Goal: Task Accomplishment & Management: Manage account settings

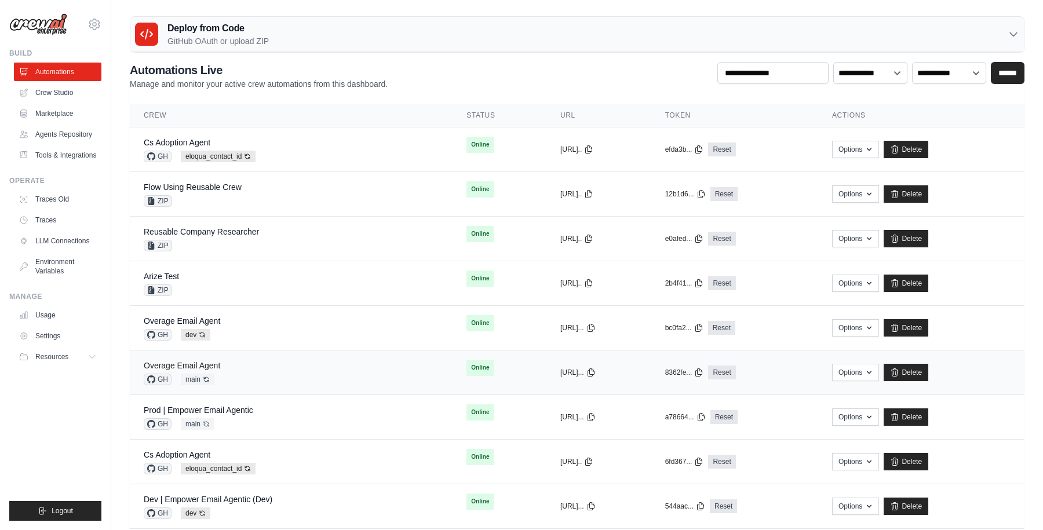
click at [201, 361] on link "Overage Email Agent" at bounding box center [182, 365] width 76 height 9
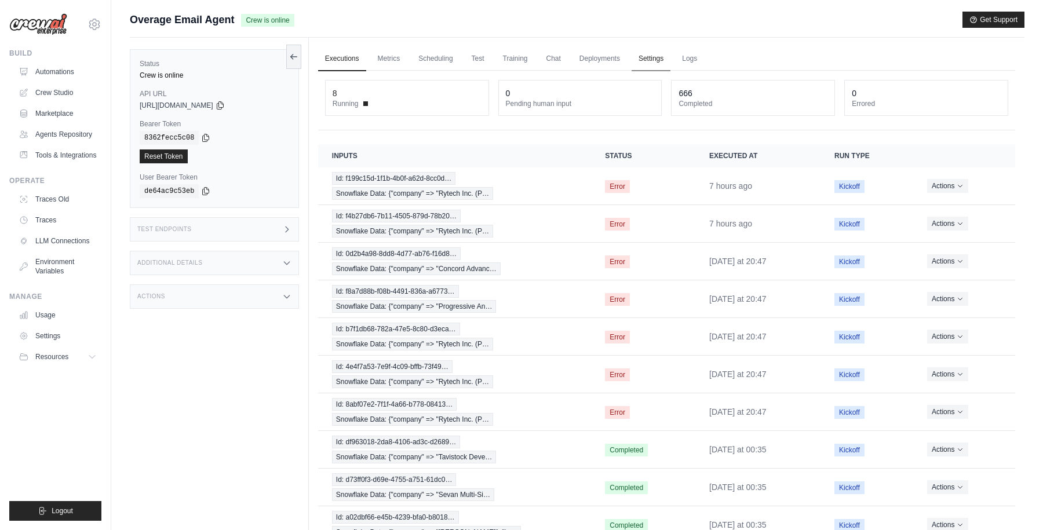
click at [656, 53] on link "Settings" at bounding box center [650, 59] width 39 height 24
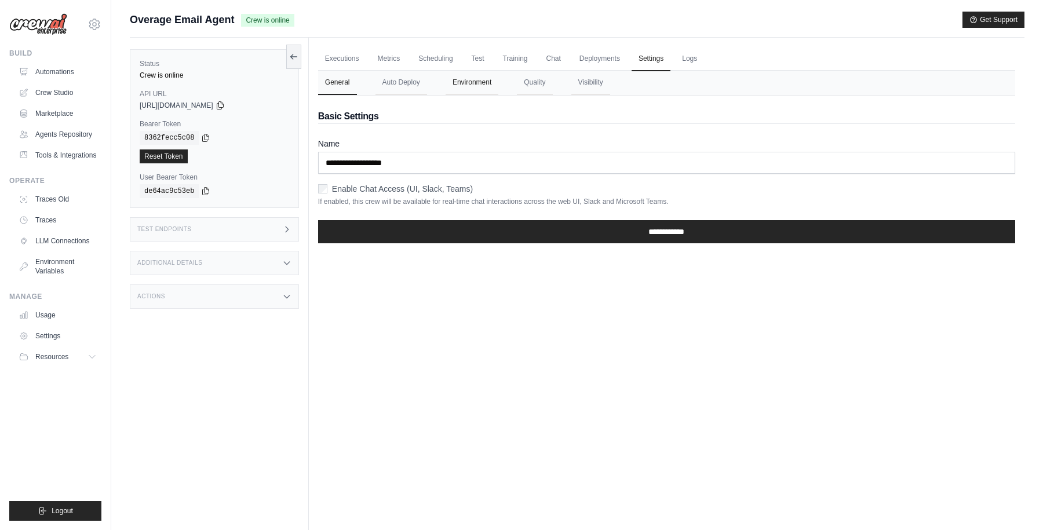
click at [467, 85] on button "Environment" at bounding box center [471, 83] width 53 height 24
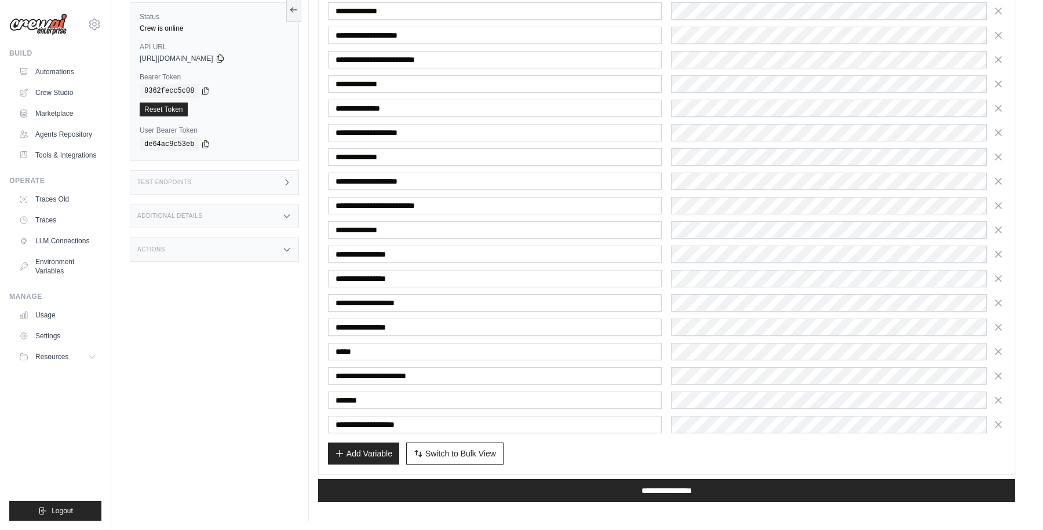
scroll to position [448, 0]
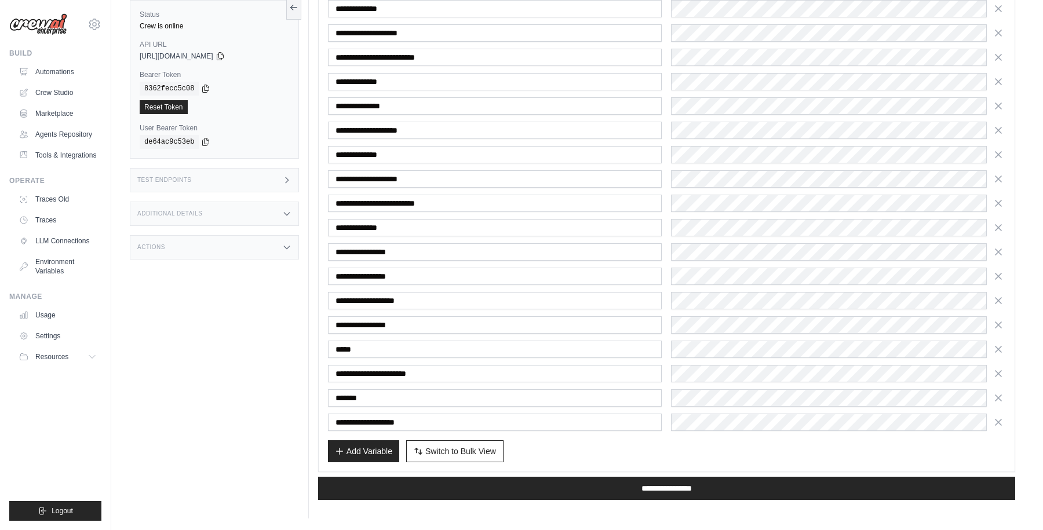
click at [543, 448] on div "Add Variable Switch to Bulk View Switch to Table View" at bounding box center [666, 451] width 677 height 22
click at [477, 451] on span "Switch to Bulk View" at bounding box center [460, 451] width 71 height 12
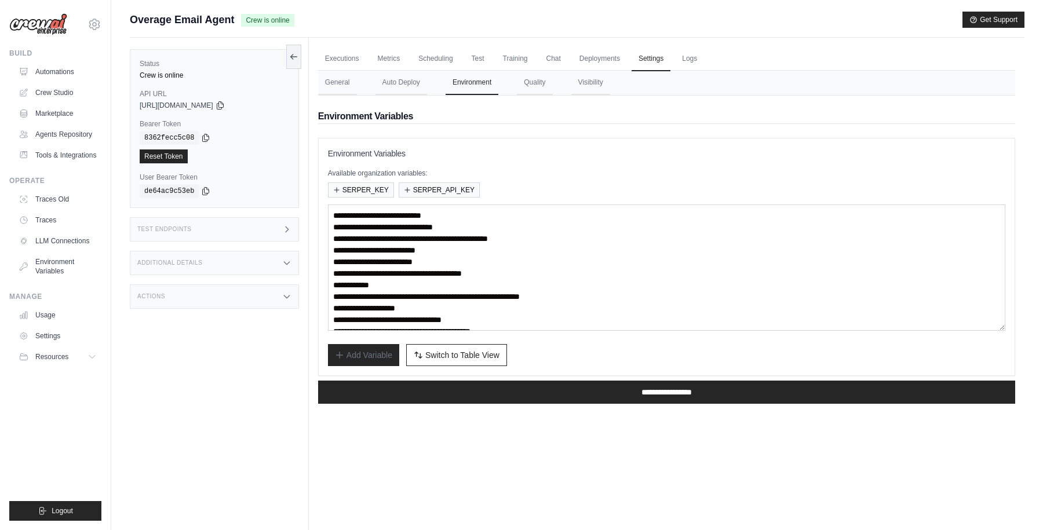
scroll to position [46, 0]
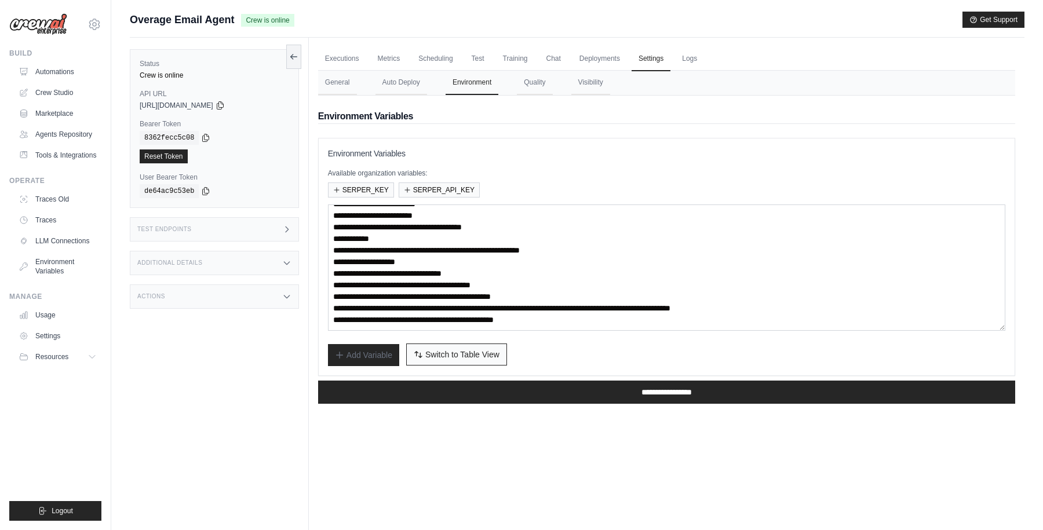
click at [439, 356] on span "Switch to Table View" at bounding box center [462, 355] width 74 height 12
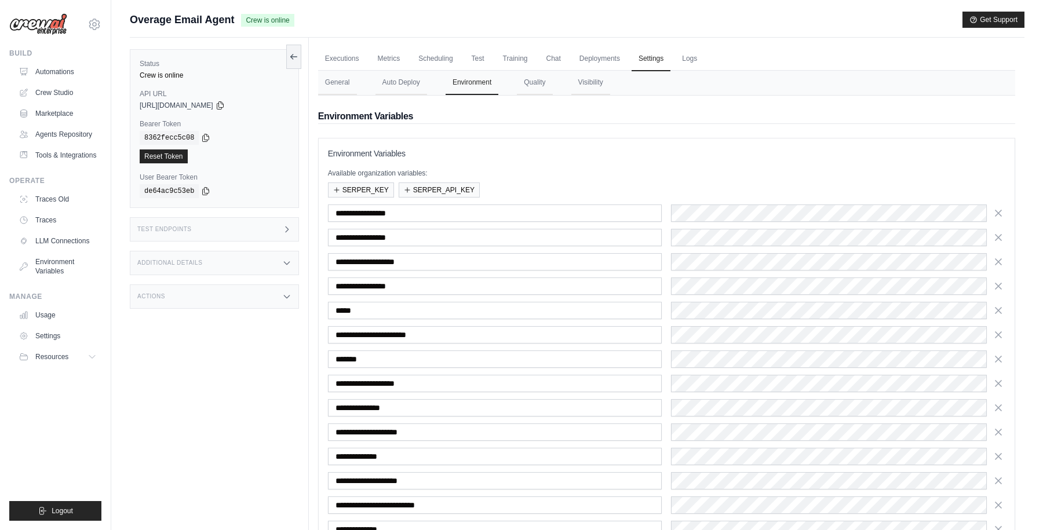
scroll to position [107, 0]
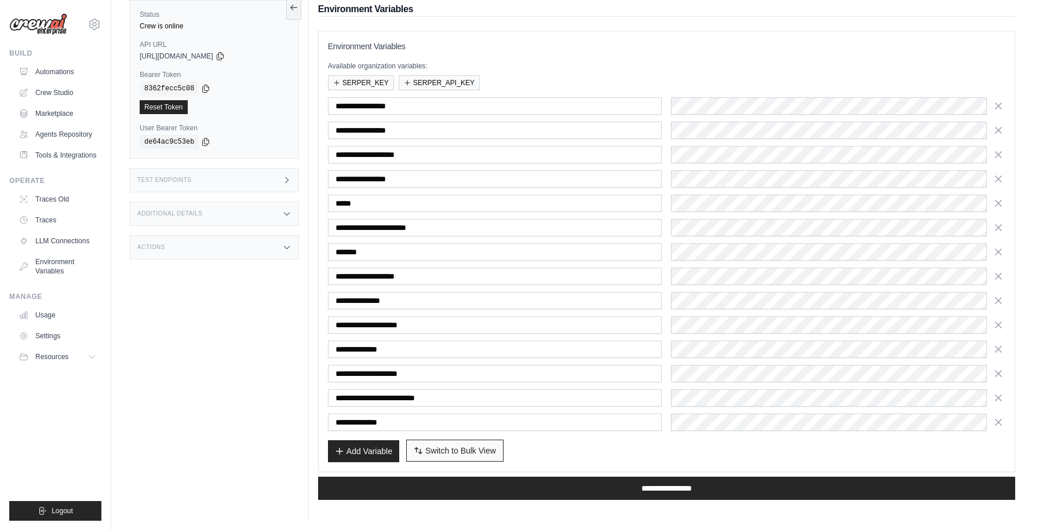
click at [468, 450] on span "Switch to Bulk View" at bounding box center [460, 451] width 71 height 12
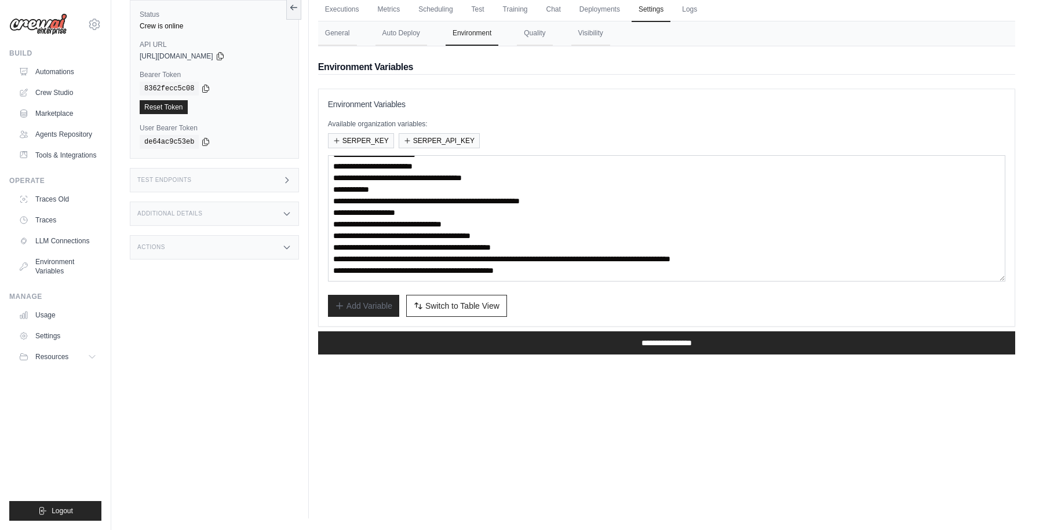
scroll to position [0, 0]
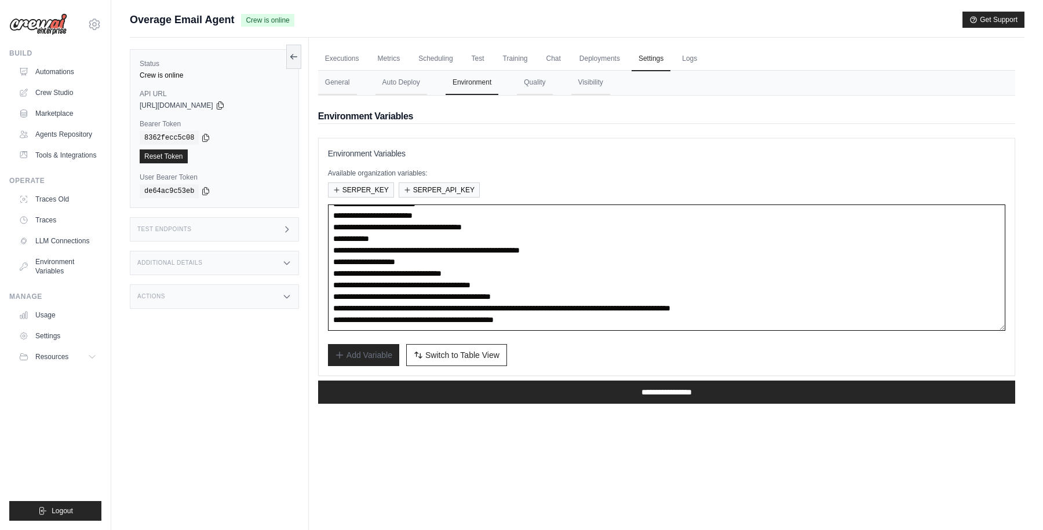
click at [438, 249] on textarea "**********" at bounding box center [666, 267] width 677 height 126
paste textarea
type textarea "**********"
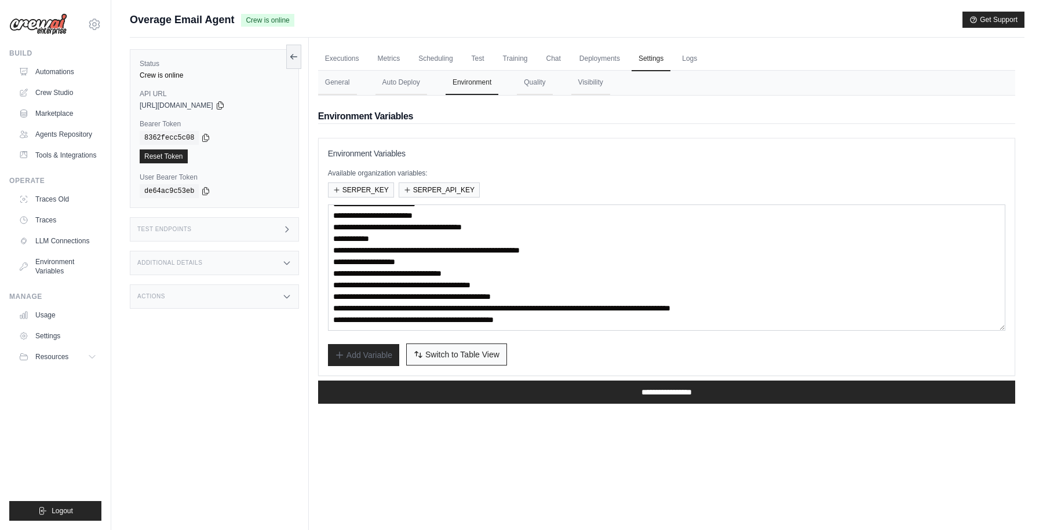
click at [463, 349] on span "Switch to Table View" at bounding box center [462, 355] width 74 height 12
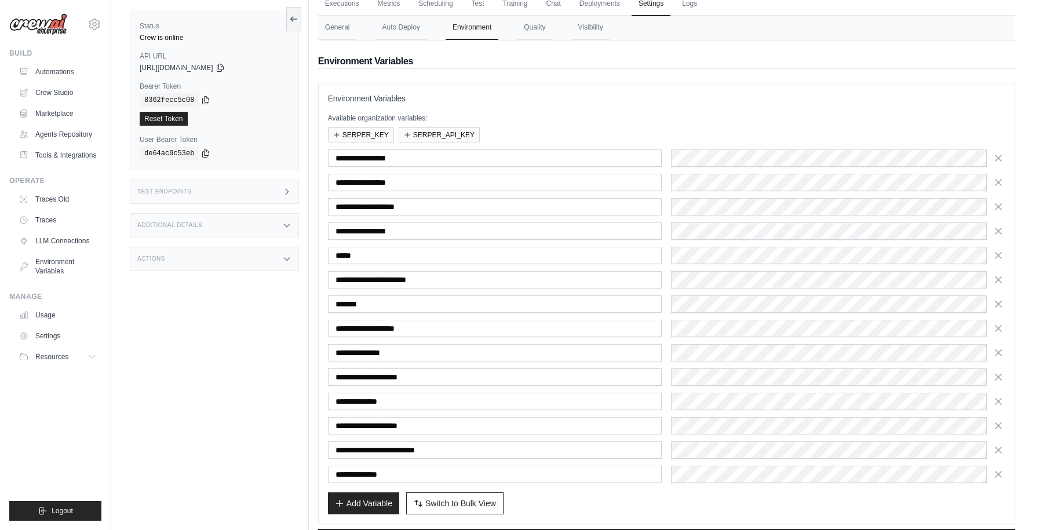
scroll to position [107, 0]
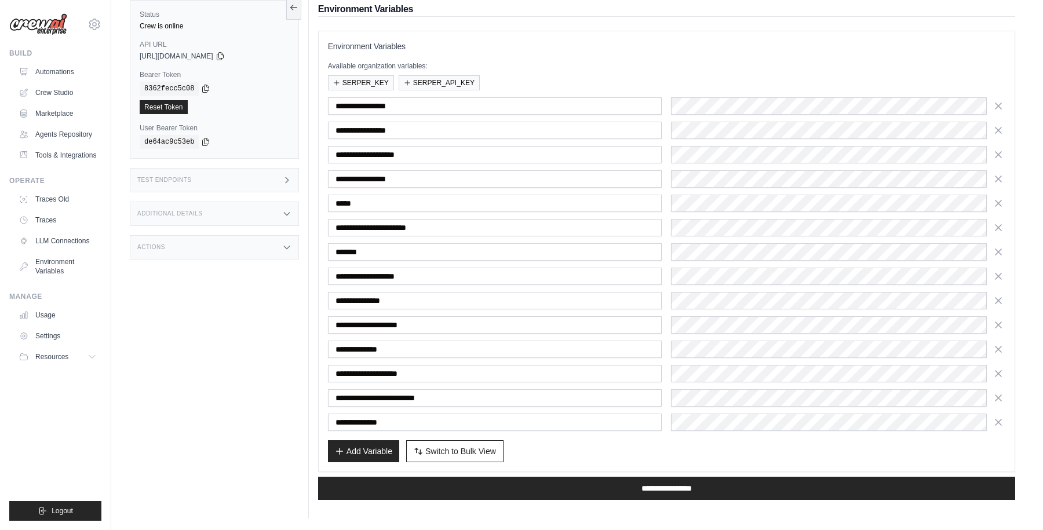
click at [635, 454] on div "Add Variable Switch to Bulk View Switch to Table View" at bounding box center [666, 451] width 677 height 22
click at [649, 454] on div "Add Variable Switch to Bulk View Switch to Table View" at bounding box center [666, 451] width 677 height 22
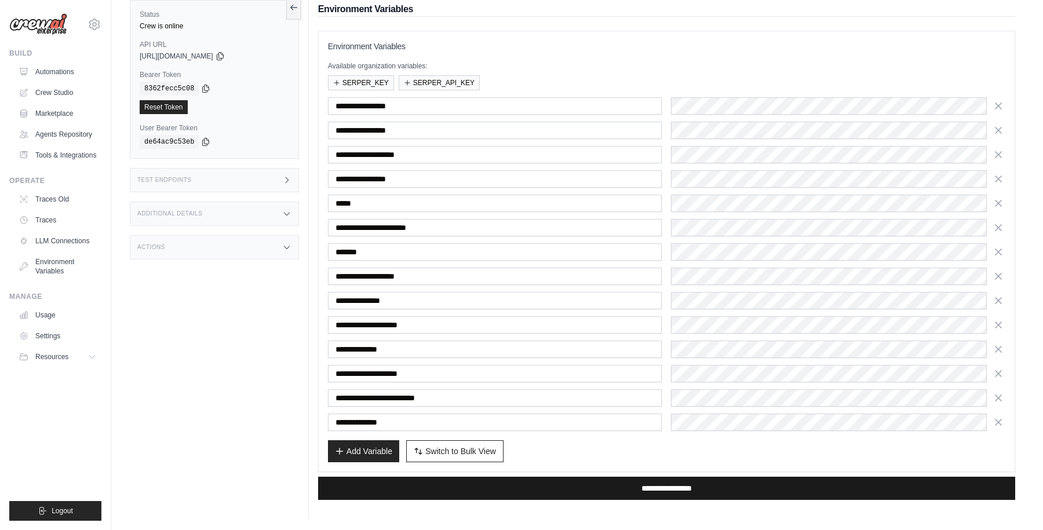
click at [651, 485] on input "**********" at bounding box center [666, 488] width 697 height 23
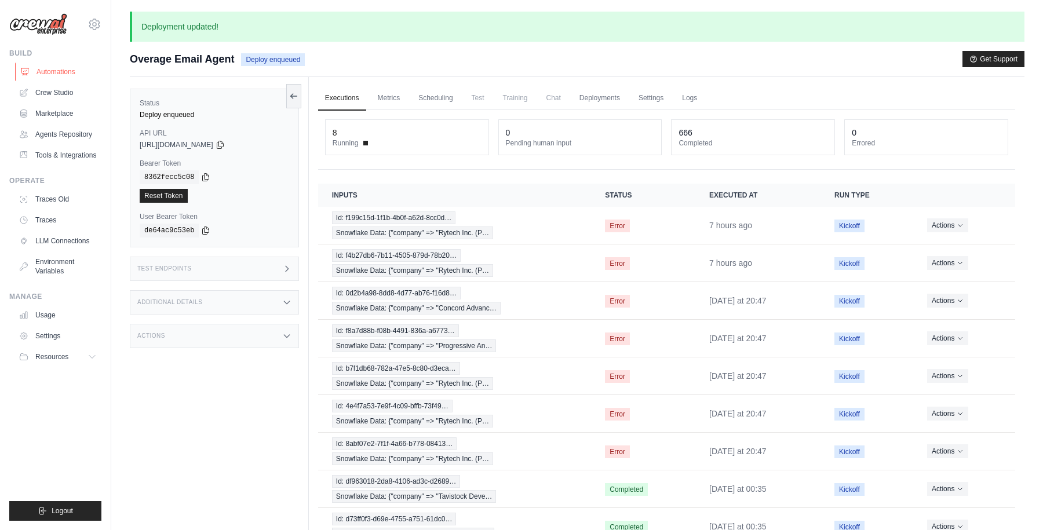
click at [52, 74] on link "Automations" at bounding box center [58, 72] width 87 height 19
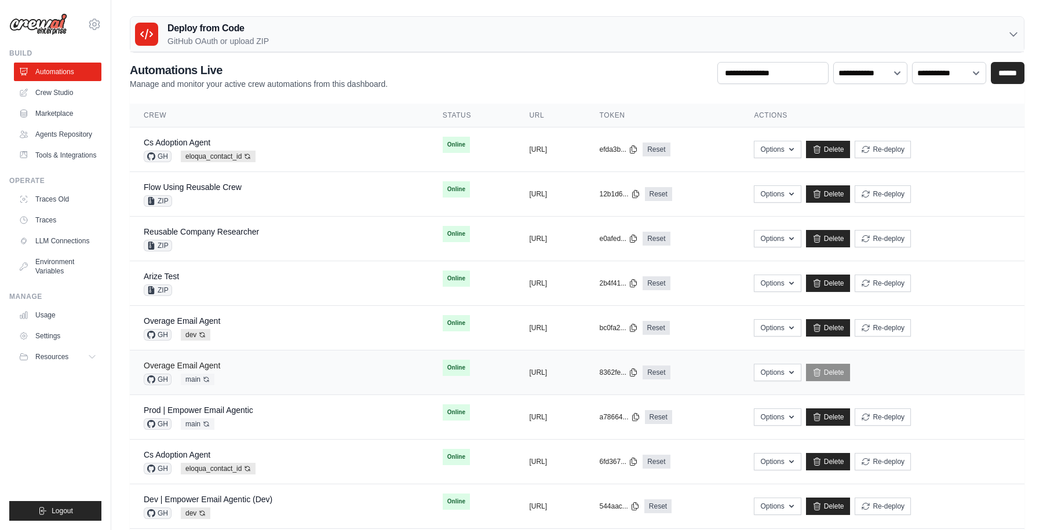
click at [195, 365] on link "Overage Email Agent" at bounding box center [182, 365] width 76 height 9
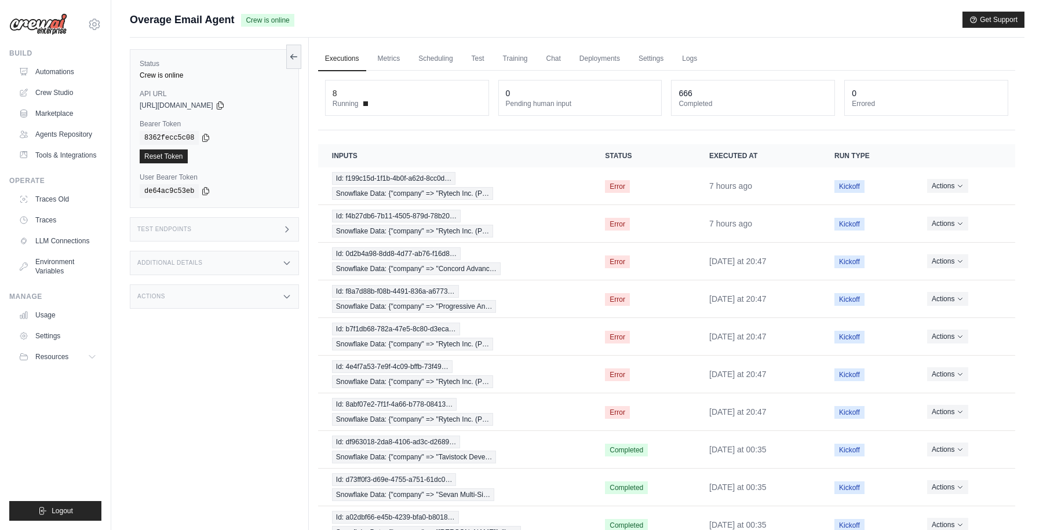
click at [666, 5] on main "Submit a support request Describe your issue or question * Please be specific a…" at bounding box center [577, 299] width 932 height 599
click at [762, 62] on ul "Executions Metrics Scheduling Test Training Chat Deployments Settings Logs" at bounding box center [666, 59] width 697 height 24
